Goal: Information Seeking & Learning: Learn about a topic

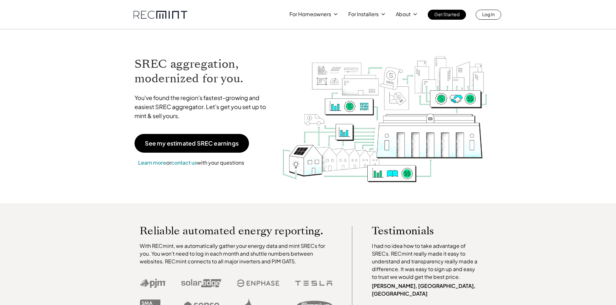
click at [305, 15] on p "For Homeowners" at bounding box center [310, 14] width 42 height 9
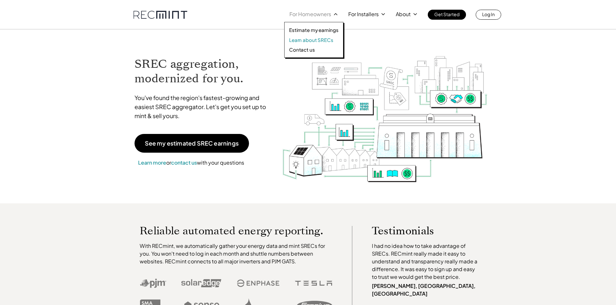
click at [319, 38] on p "Learn about SRECs" at bounding box center [311, 40] width 44 height 6
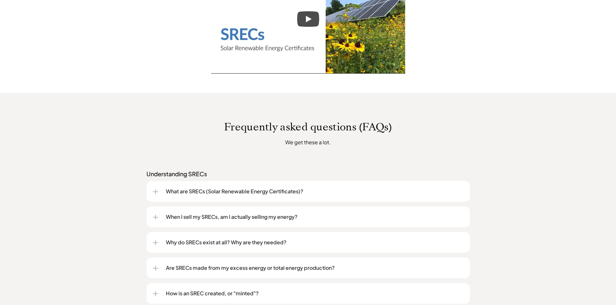
scroll to position [420, 0]
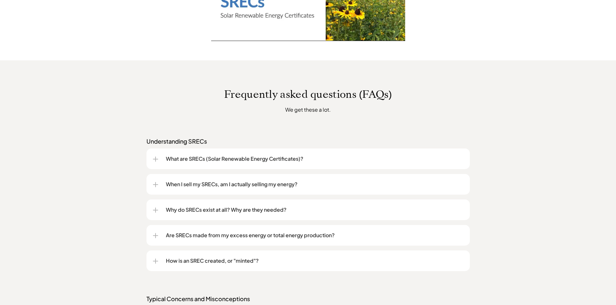
click at [156, 159] on div at bounding box center [155, 159] width 5 height 1
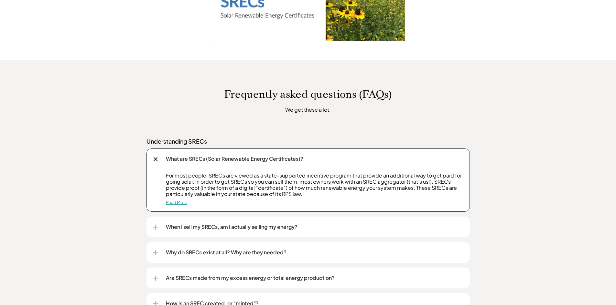
click at [177, 204] on link "Read More" at bounding box center [176, 202] width 21 height 5
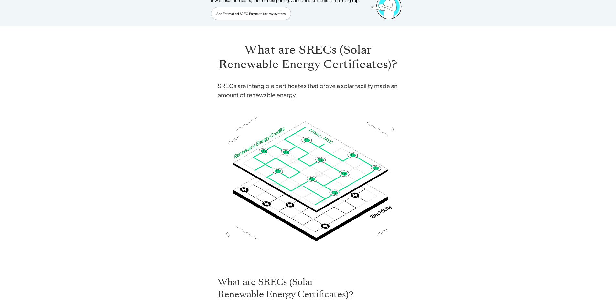
scroll to position [4, 0]
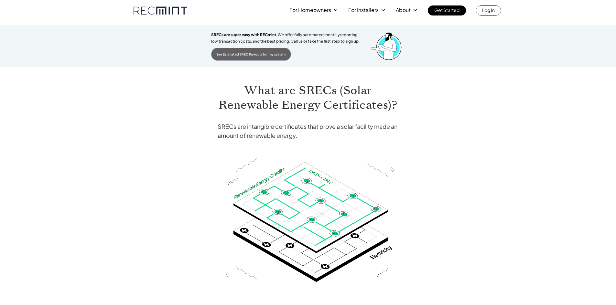
click at [280, 56] on p "See Estimated SREC Payouts for my system" at bounding box center [250, 54] width 69 height 6
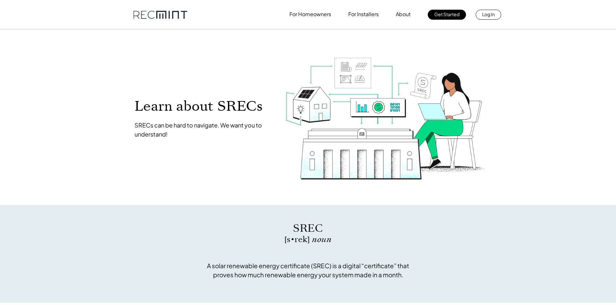
scroll to position [420, 0]
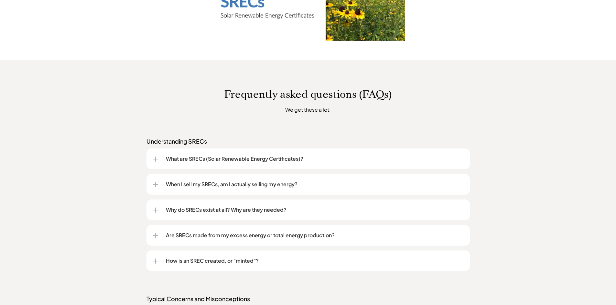
click at [225, 157] on p "What are SRECs (Solar Renewable Energy Certificates)?" at bounding box center [314, 159] width 297 height 8
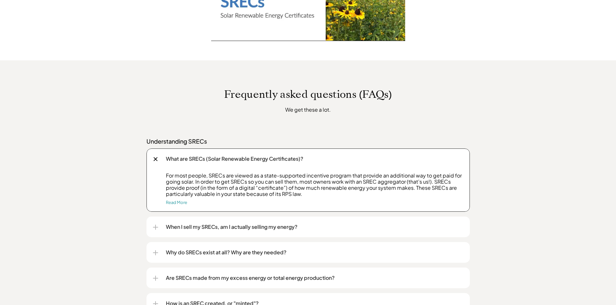
click at [230, 226] on p "When I sell my SRECs, am I actually selling my energy?" at bounding box center [314, 227] width 297 height 8
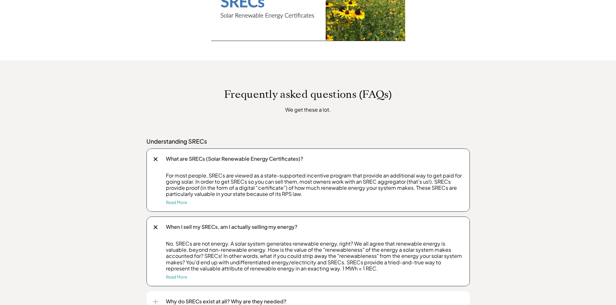
scroll to position [485, 0]
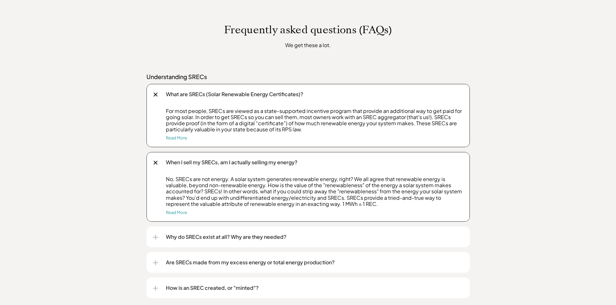
click at [171, 235] on p "Why do SRECs exist at all? Why are they needed?" at bounding box center [314, 237] width 297 height 8
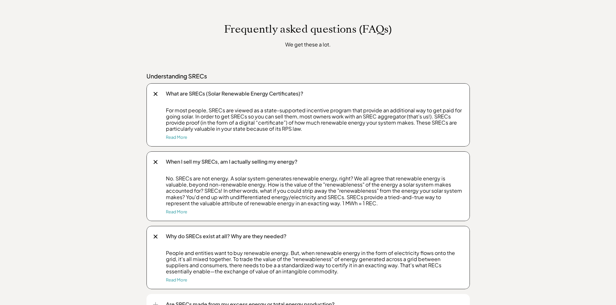
scroll to position [614, 0]
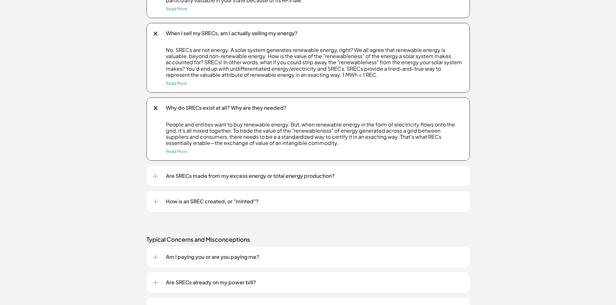
click at [271, 178] on p "Are SRECs made from my excess energy or total energy production?" at bounding box center [314, 176] width 297 height 8
